Goal: Obtain resource: Download file/media

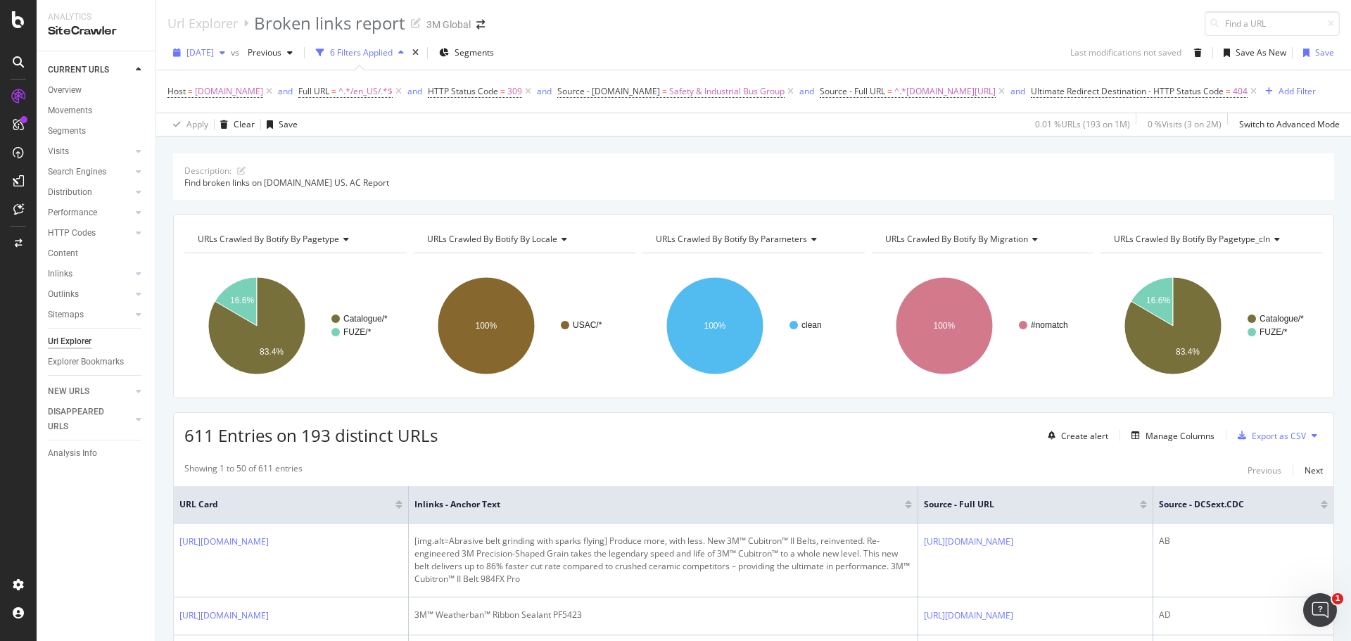
click at [225, 50] on icon "button" at bounding box center [222, 53] width 6 height 8
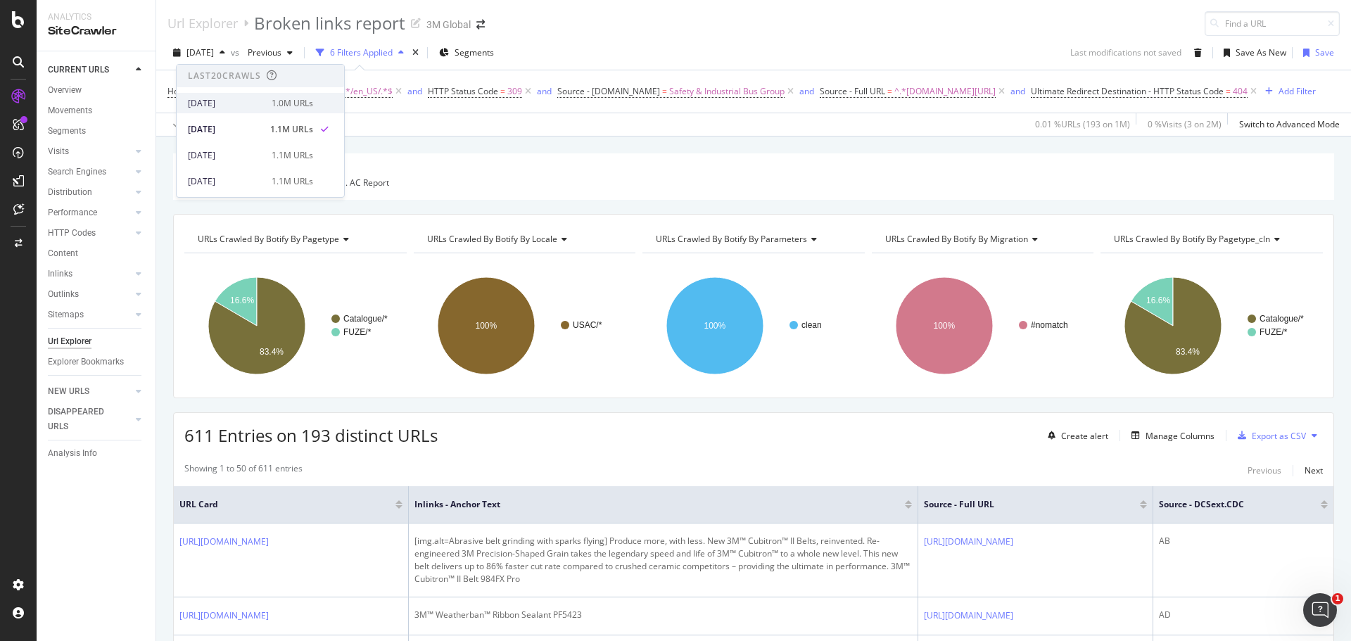
click at [234, 101] on div "[DATE]" at bounding box center [225, 103] width 75 height 13
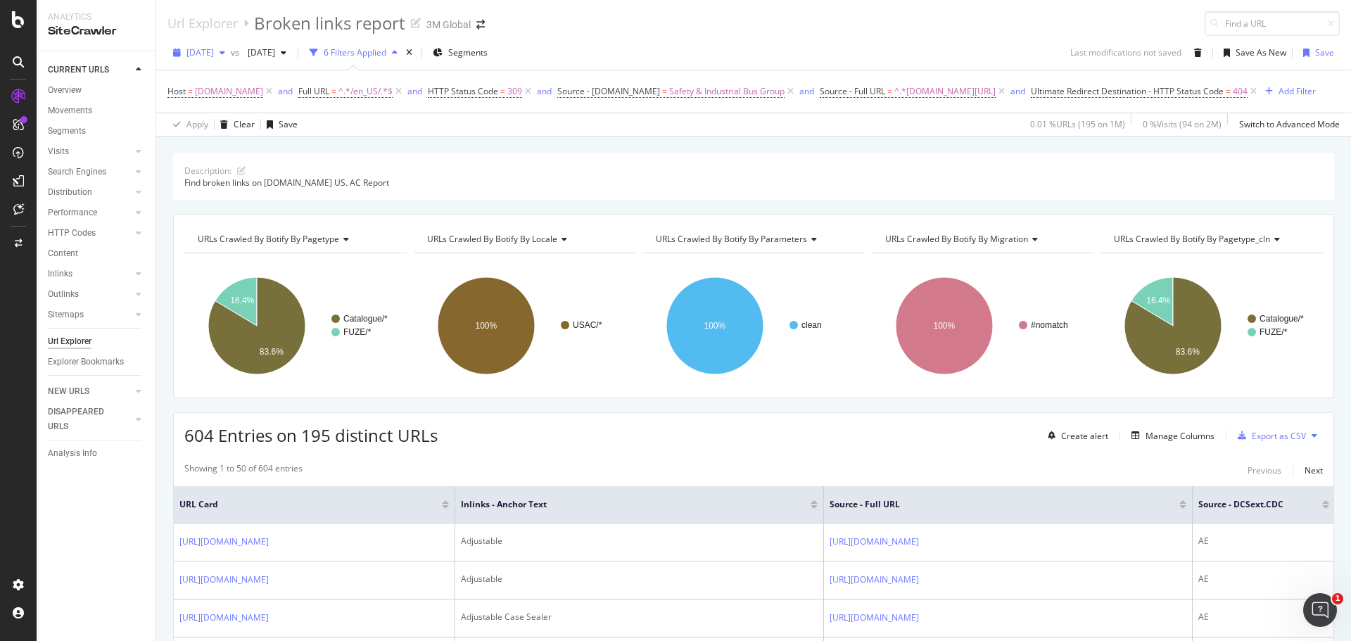
click at [225, 51] on icon "button" at bounding box center [222, 53] width 6 height 8
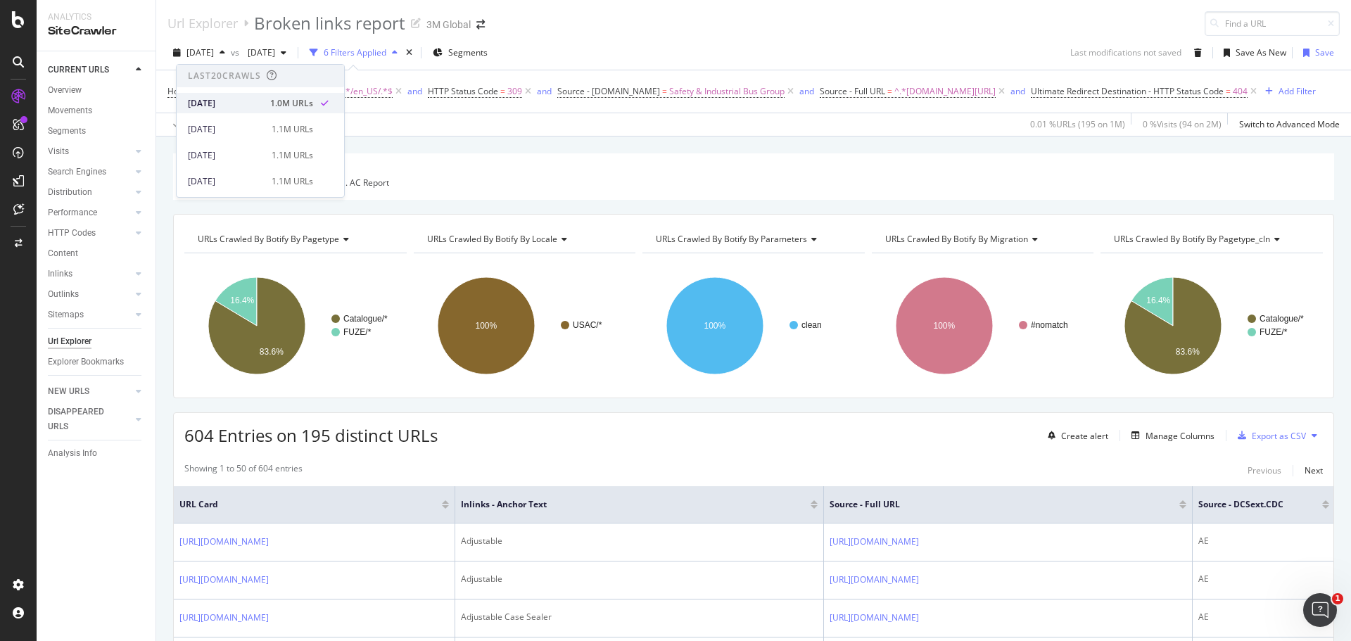
click at [237, 101] on div "[DATE]" at bounding box center [225, 103] width 74 height 13
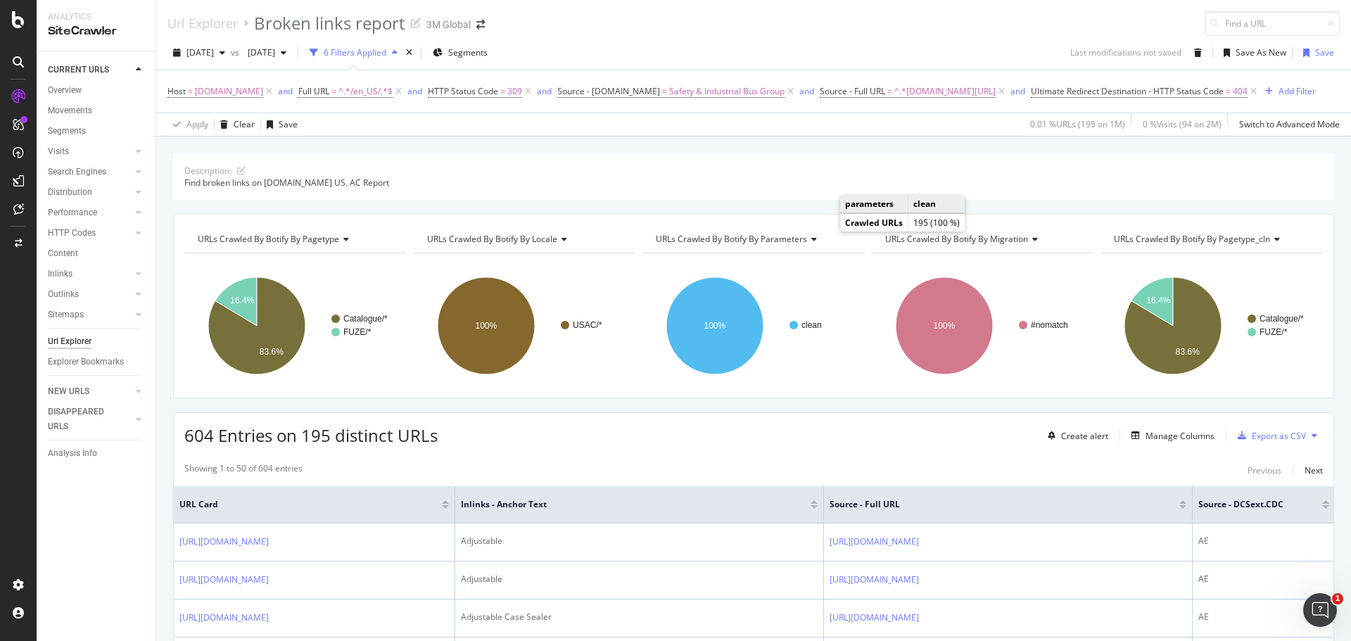
click at [889, 167] on div "Description: Find broken links on 3m.com US. AC Report" at bounding box center [753, 176] width 1161 height 46
click at [1261, 438] on div "Export as CSV" at bounding box center [1278, 436] width 54 height 12
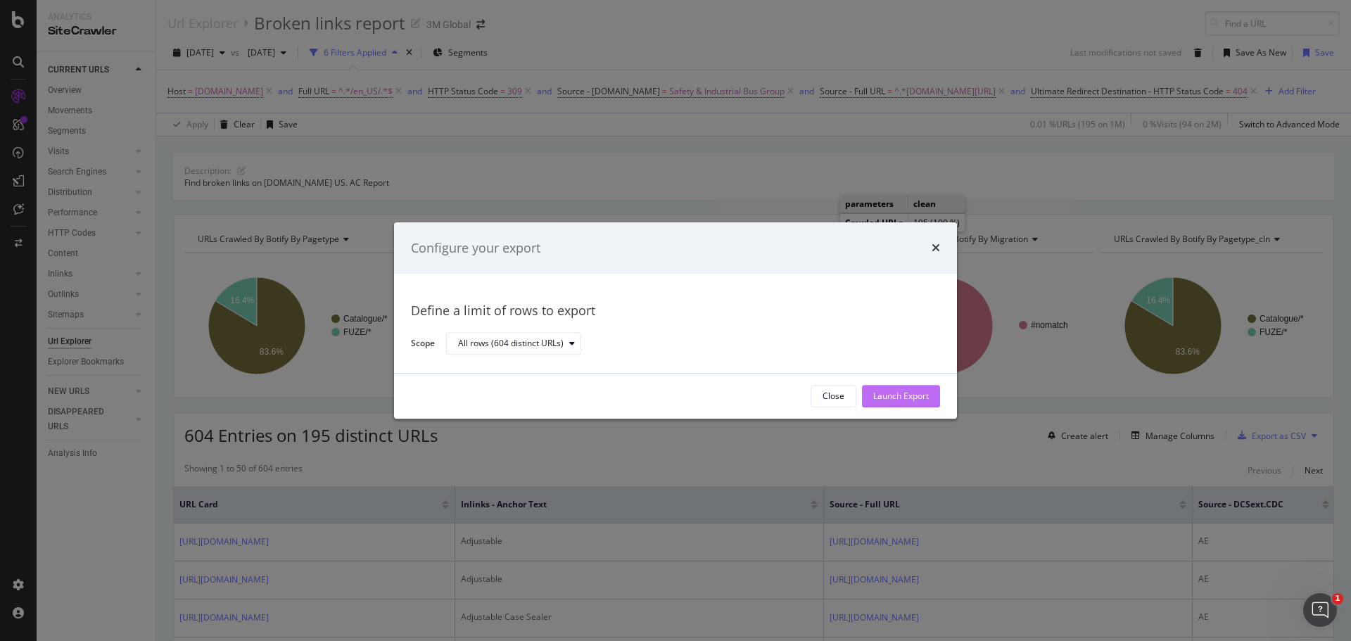
click at [912, 390] on div "Launch Export" at bounding box center [901, 396] width 56 height 12
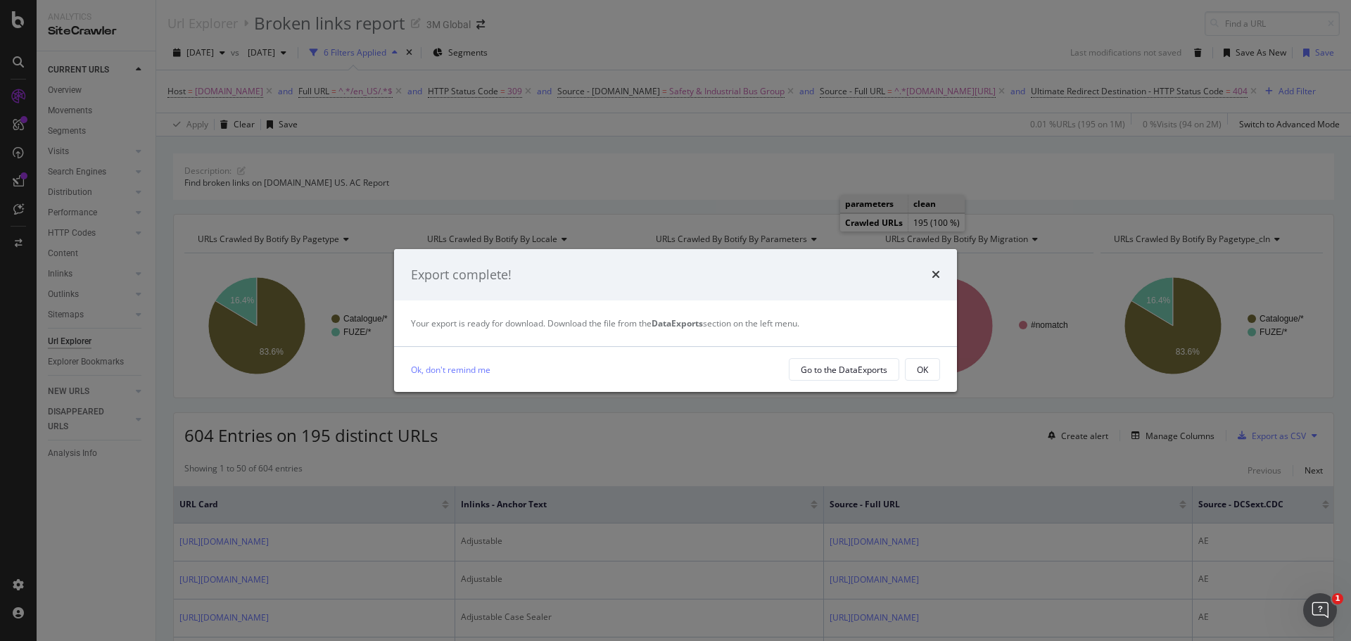
click at [921, 371] on div "OK" at bounding box center [922, 370] width 11 height 12
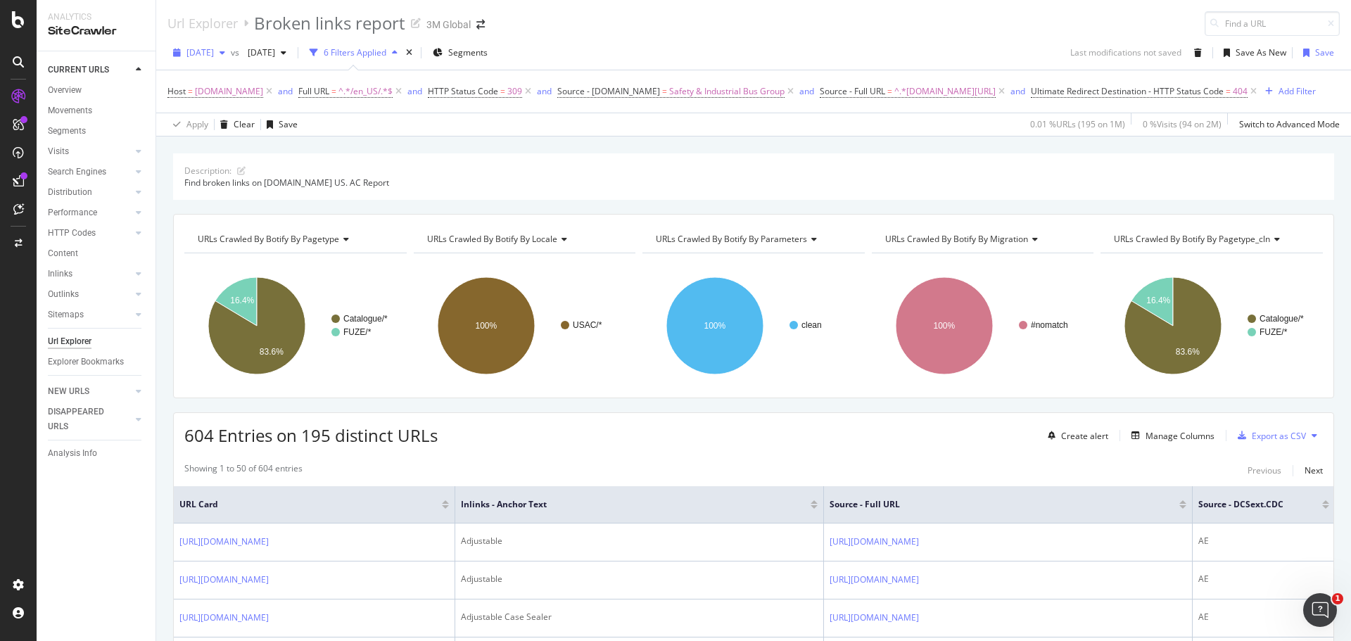
click at [214, 50] on span "2025 Aug. 17th" at bounding box center [199, 52] width 27 height 12
click at [674, 50] on div "2025 Aug. 17th vs 2025 Aug. 3rd 6 Filters Applied Segments Last modifications n…" at bounding box center [753, 56] width 1194 height 28
click at [214, 51] on span "2025 Aug. 17th" at bounding box center [199, 52] width 27 height 12
click at [837, 27] on div "Url Explorer Broken links report 3M Global" at bounding box center [753, 18] width 1194 height 36
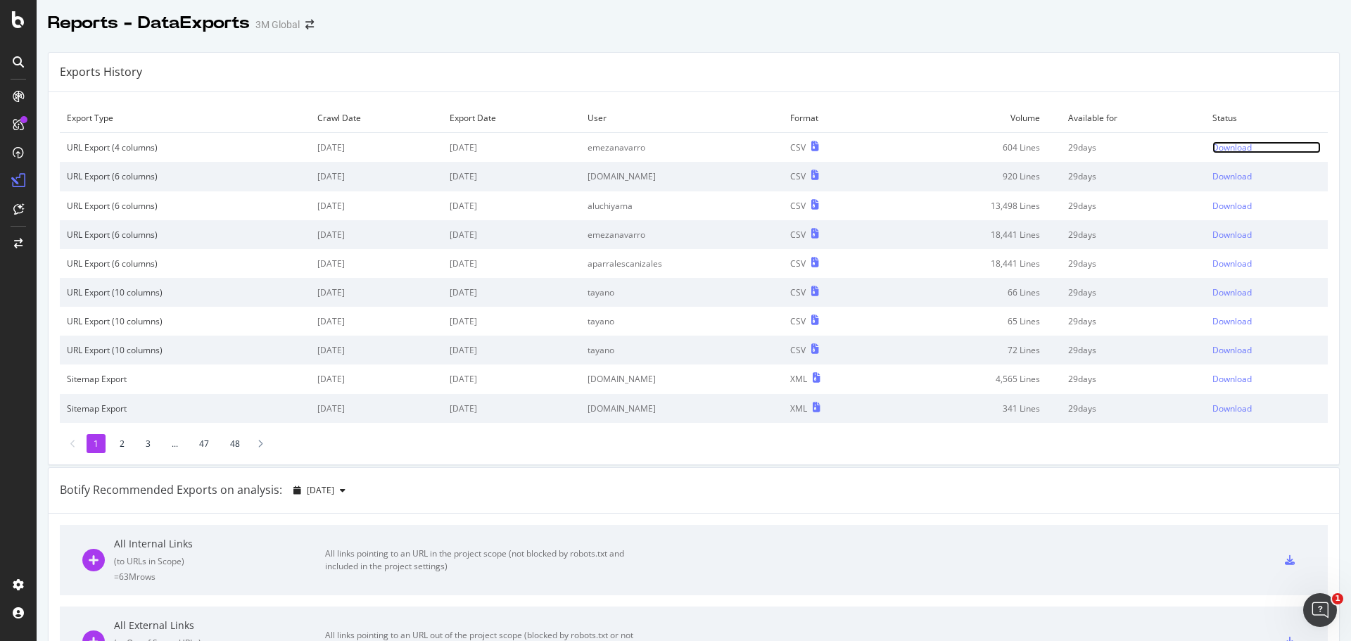
click at [1227, 149] on div "Download" at bounding box center [1231, 147] width 39 height 12
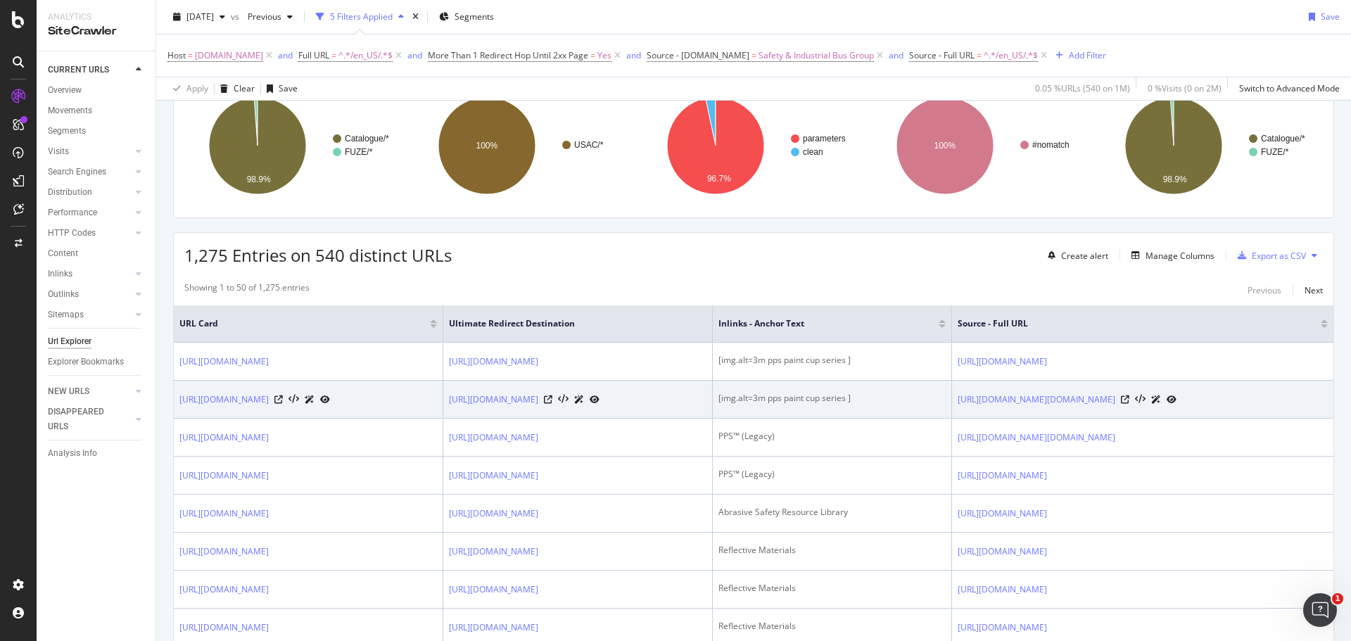
scroll to position [141, 0]
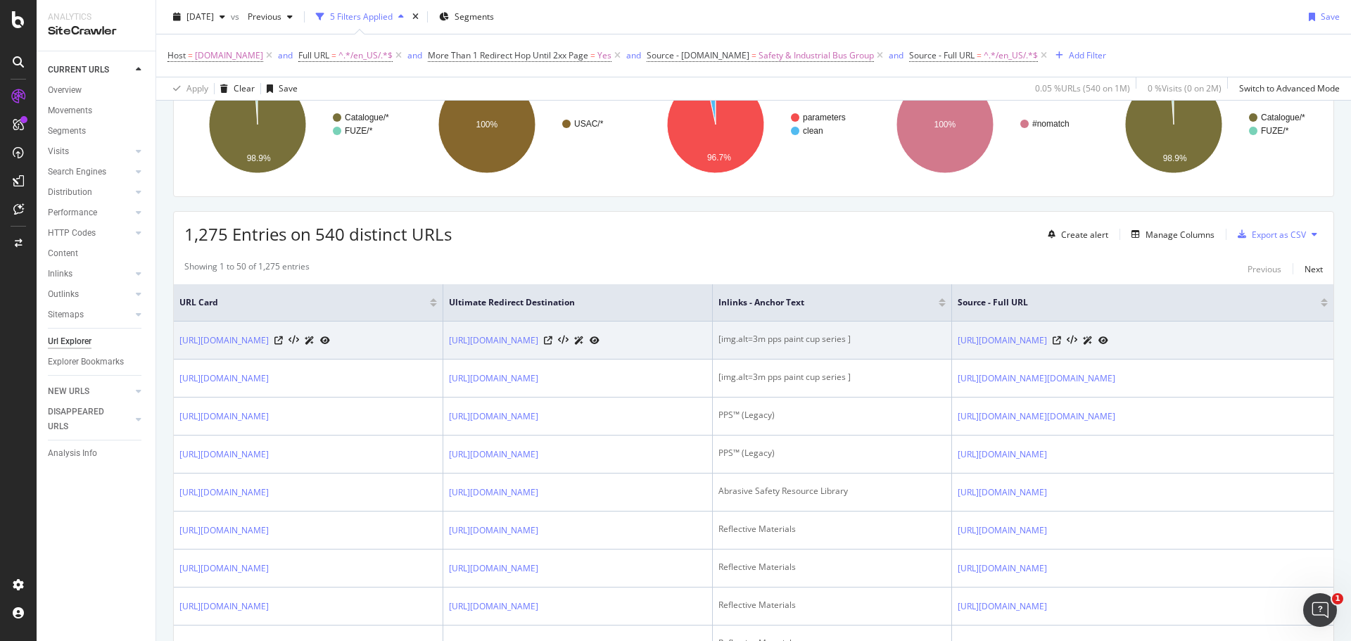
click at [913, 341] on div "[img.alt=3m pps paint cup series ]" at bounding box center [831, 339] width 227 height 13
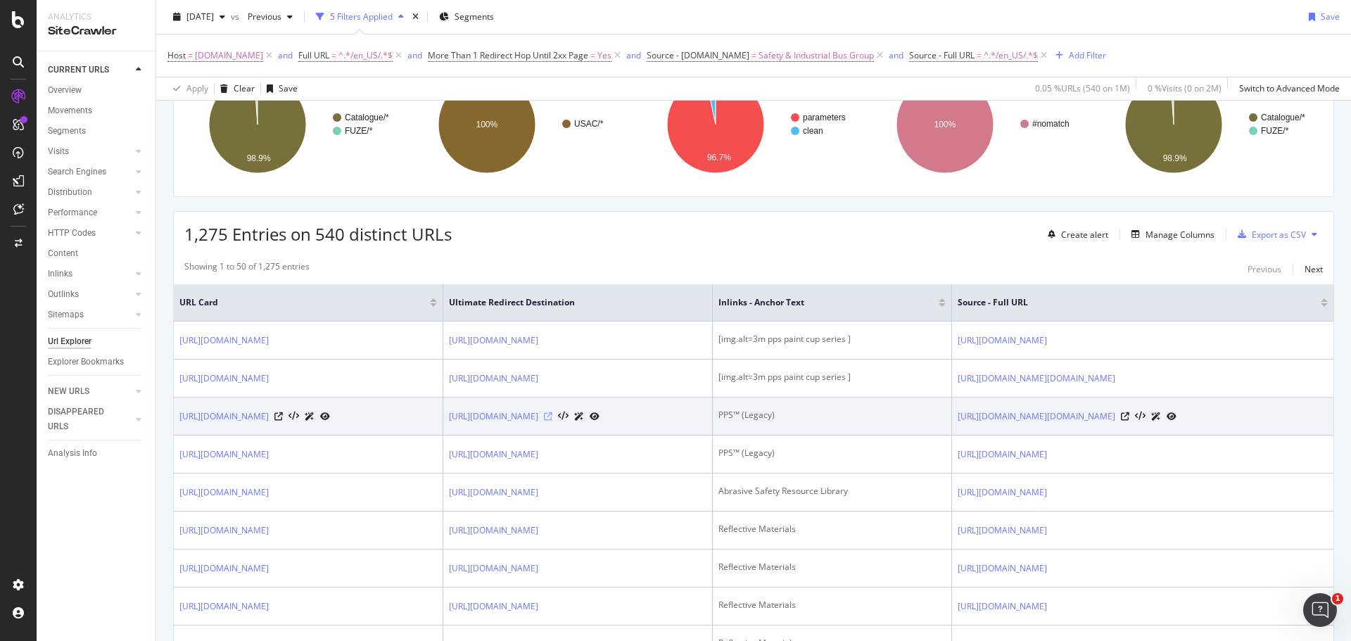
click at [552, 421] on icon at bounding box center [548, 416] width 8 height 8
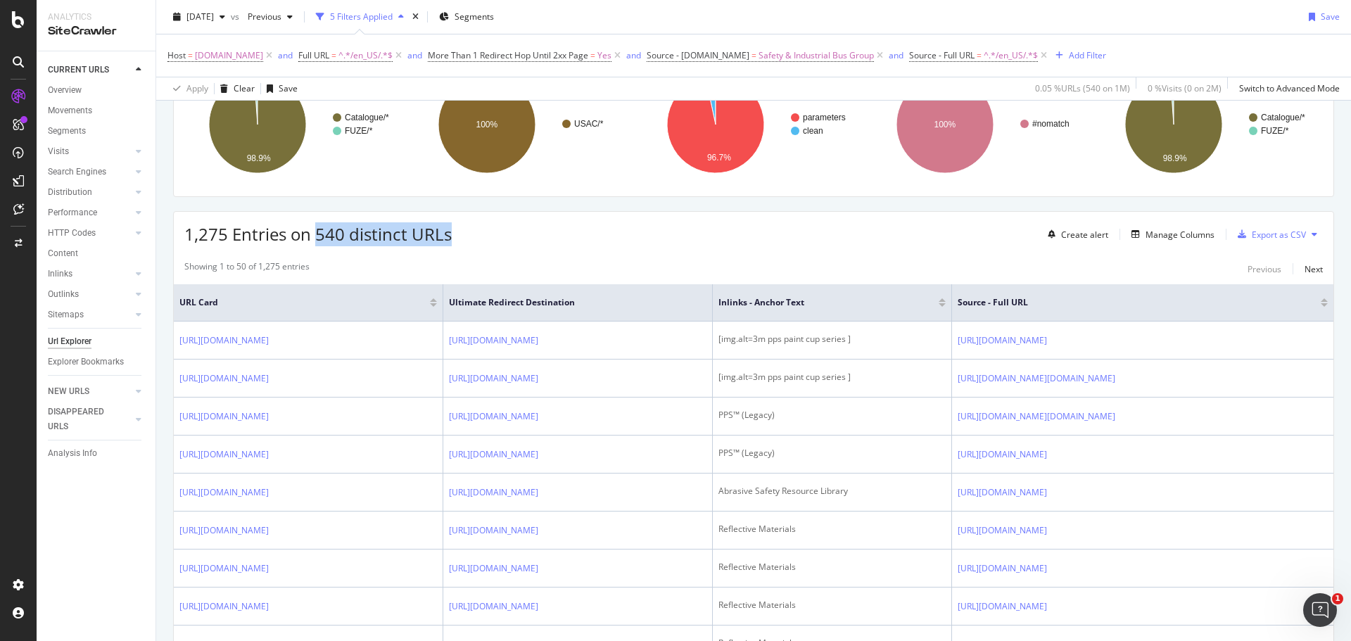
drag, startPoint x: 314, startPoint y: 234, endPoint x: 463, endPoint y: 237, distance: 148.5
click at [463, 237] on div "1,275 Entries on 540 distinct URLs Create alert Manage Columns Export as CSV" at bounding box center [753, 229] width 1159 height 34
click at [466, 235] on div "1,275 Entries on 540 distinct URLs Create alert Manage Columns Export as CSV" at bounding box center [753, 229] width 1159 height 34
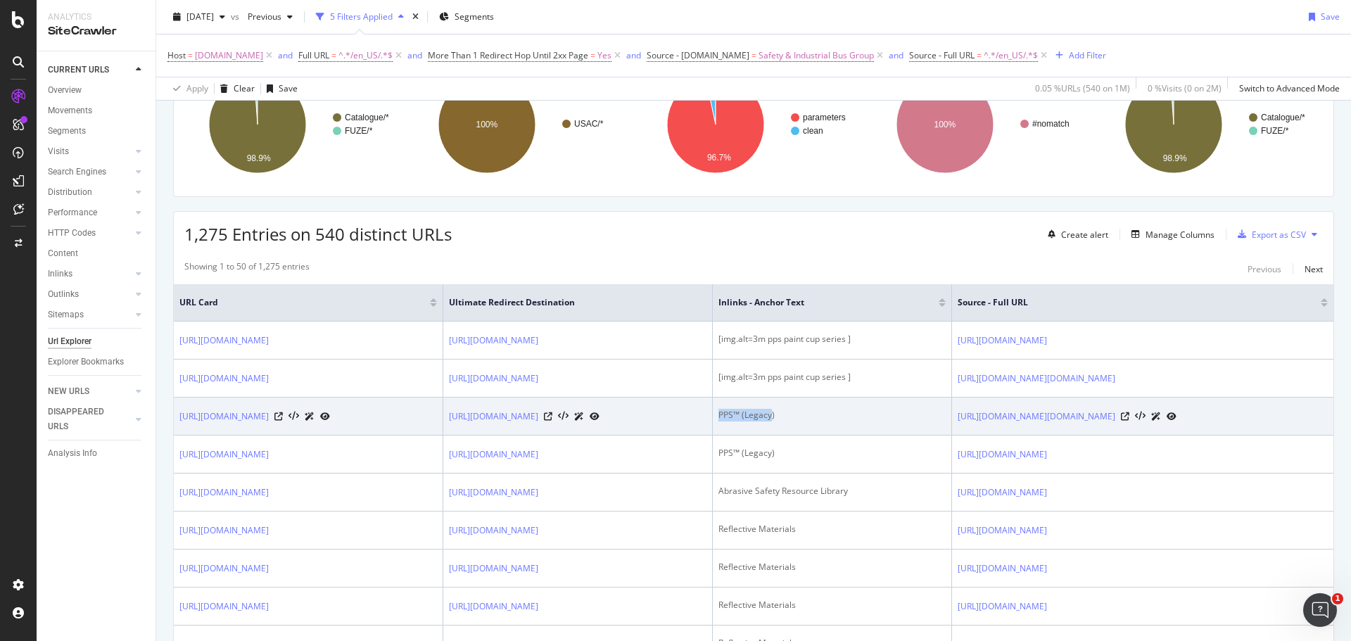
drag, startPoint x: 883, startPoint y: 483, endPoint x: 936, endPoint y: 487, distance: 53.0
click at [936, 421] on div "PPS™ (Legacy)" at bounding box center [831, 415] width 227 height 13
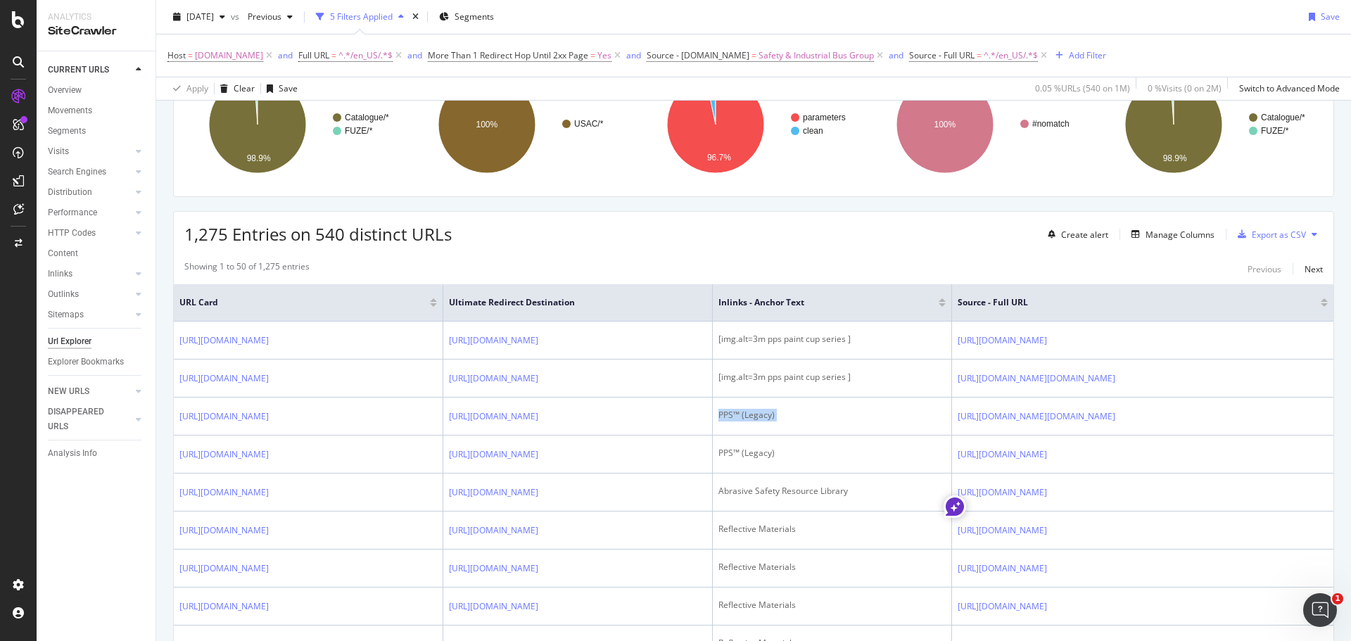
copy div "PPS™ (Legacy)"
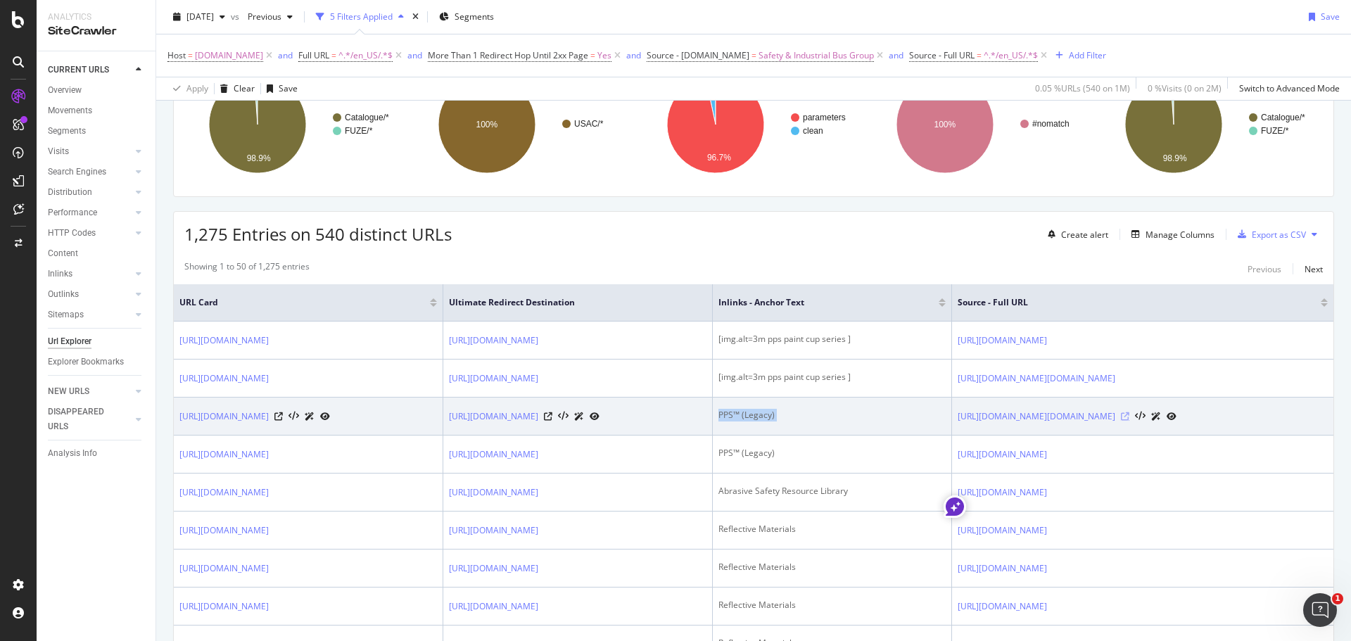
click at [1129, 421] on icon at bounding box center [1125, 416] width 8 height 8
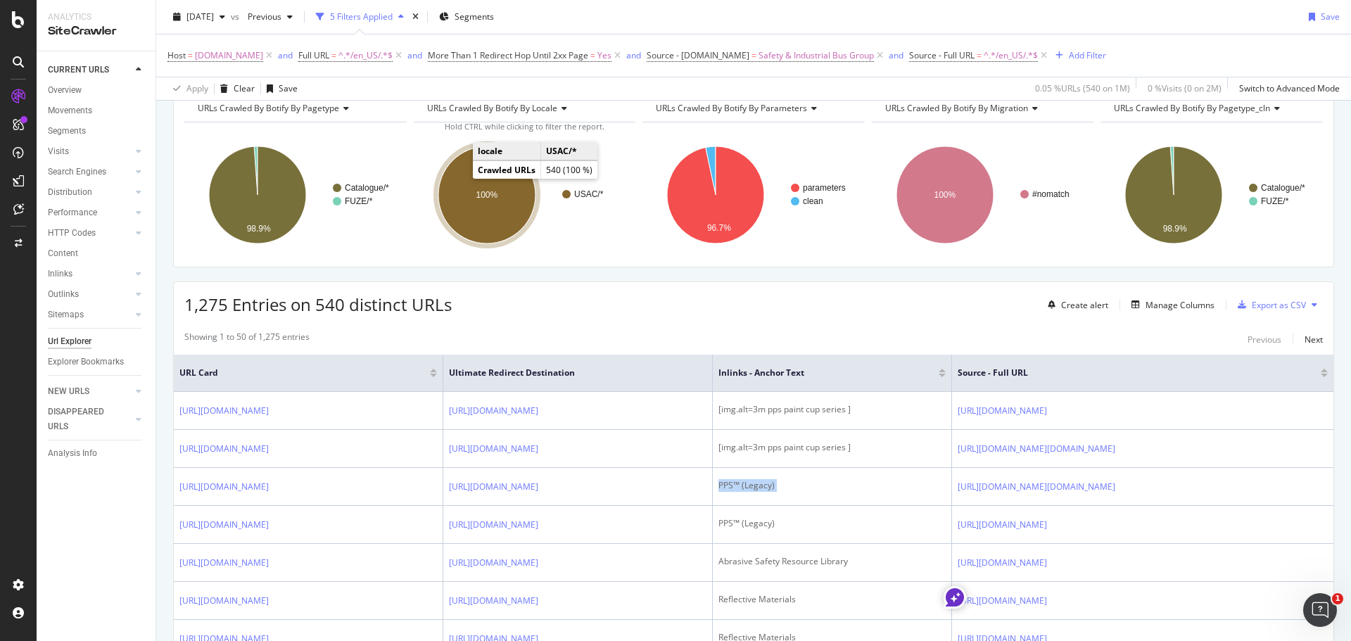
scroll to position [0, 0]
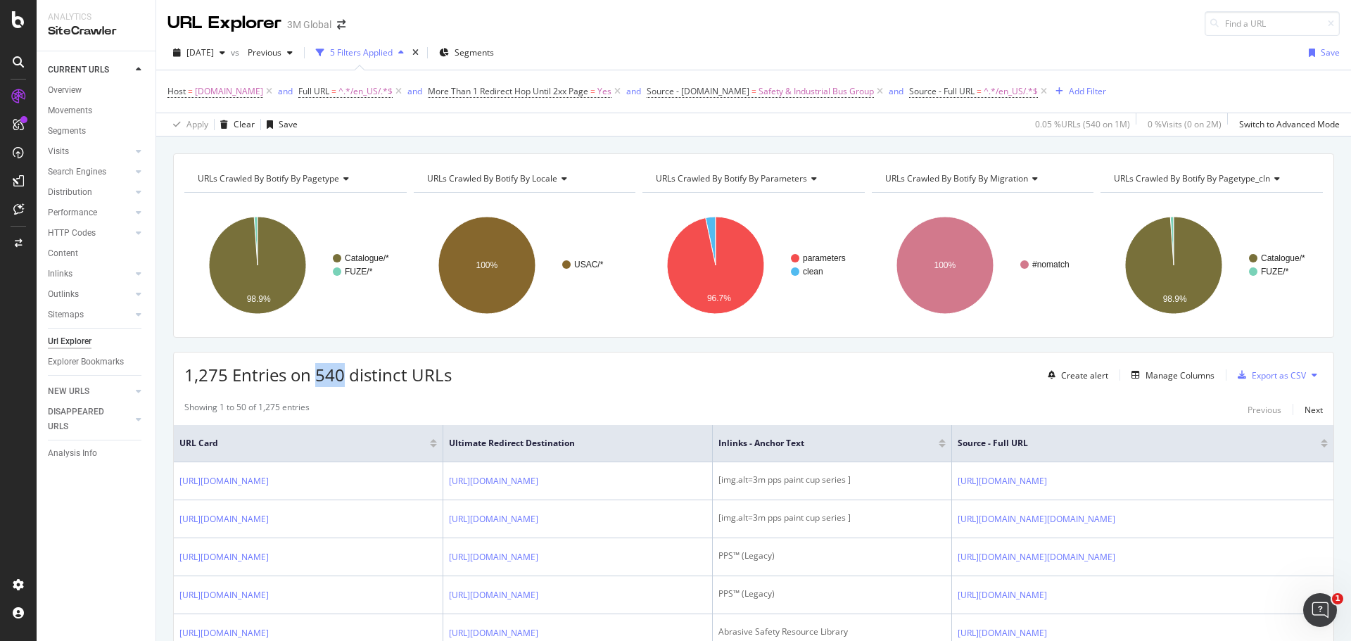
drag, startPoint x: 318, startPoint y: 377, endPoint x: 345, endPoint y: 375, distance: 26.8
click at [345, 375] on span "1,275 Entries on 540 distinct URLs" at bounding box center [317, 374] width 267 height 23
